Goal: Task Accomplishment & Management: Manage account settings

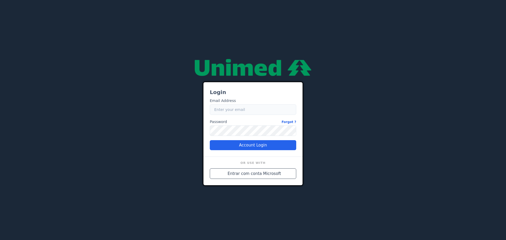
click at [239, 110] on input "Email" at bounding box center [253, 109] width 86 height 11
click at [252, 169] on button "Entrar com conta Microsoft" at bounding box center [253, 173] width 86 height 11
click at [379, 64] on div "Login Email Address Email Password Forgot ? Password Account Login Or Use With …" at bounding box center [253, 120] width 316 height 130
click at [129, 110] on div "Login Email Address Email Password Forgot ? Password Account Login Or Use With …" at bounding box center [253, 120] width 316 height 130
click at [239, 172] on span "Entrar com conta Microsoft" at bounding box center [254, 174] width 53 height 6
